Goal: Transaction & Acquisition: Purchase product/service

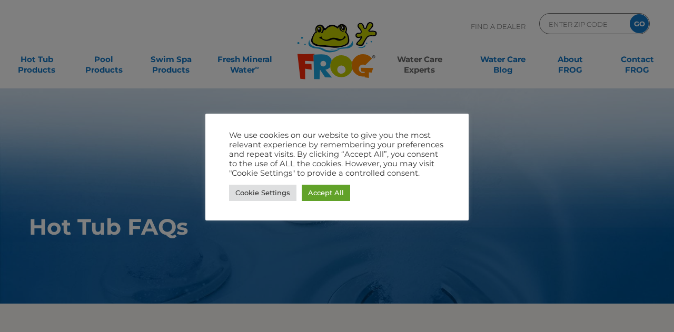
click at [340, 205] on div "We use cookies on our website to give you the most relevant experience by remem…" at bounding box center [336, 167] width 263 height 107
click at [326, 187] on link "Accept All" at bounding box center [326, 193] width 48 height 16
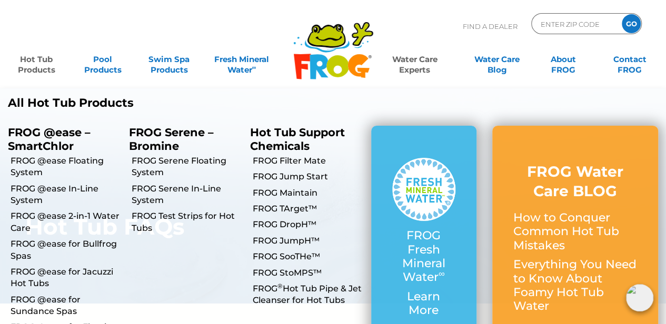
click at [31, 70] on link "Hot Tub Products" at bounding box center [37, 59] width 52 height 21
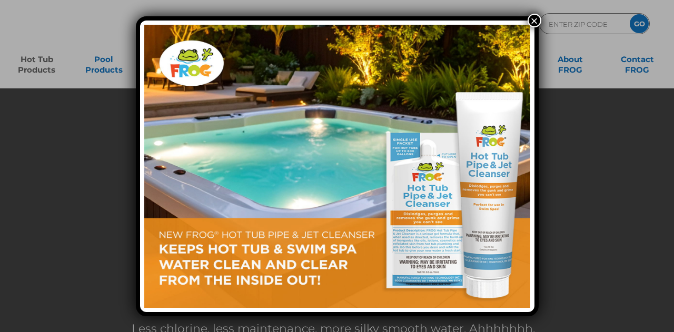
click at [538, 11] on div "×" at bounding box center [337, 166] width 674 height 332
click at [535, 21] on button "×" at bounding box center [534, 21] width 14 height 14
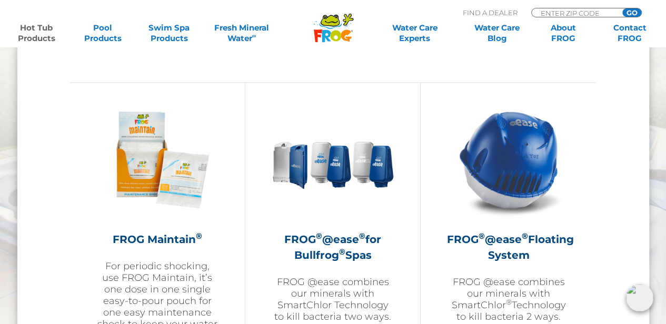
scroll to position [1151, 0]
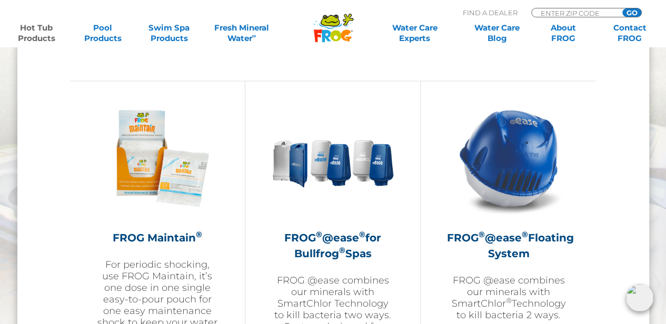
click at [495, 175] on img at bounding box center [508, 158] width 122 height 122
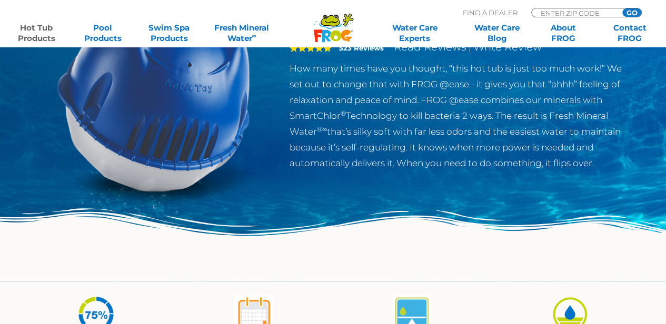
scroll to position [146, 0]
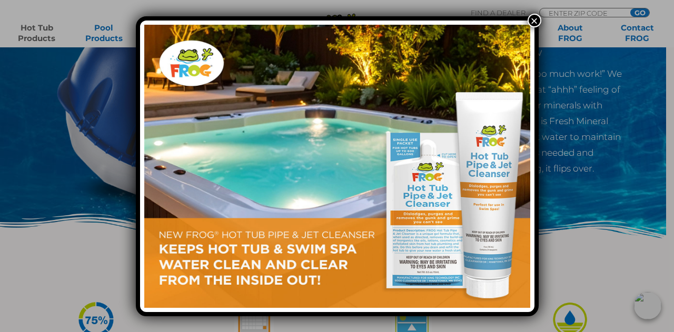
click at [533, 18] on button "×" at bounding box center [534, 21] width 14 height 14
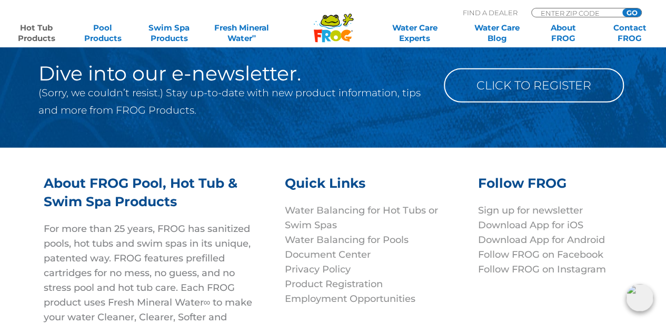
scroll to position [3628, 0]
